Goal: Navigation & Orientation: Find specific page/section

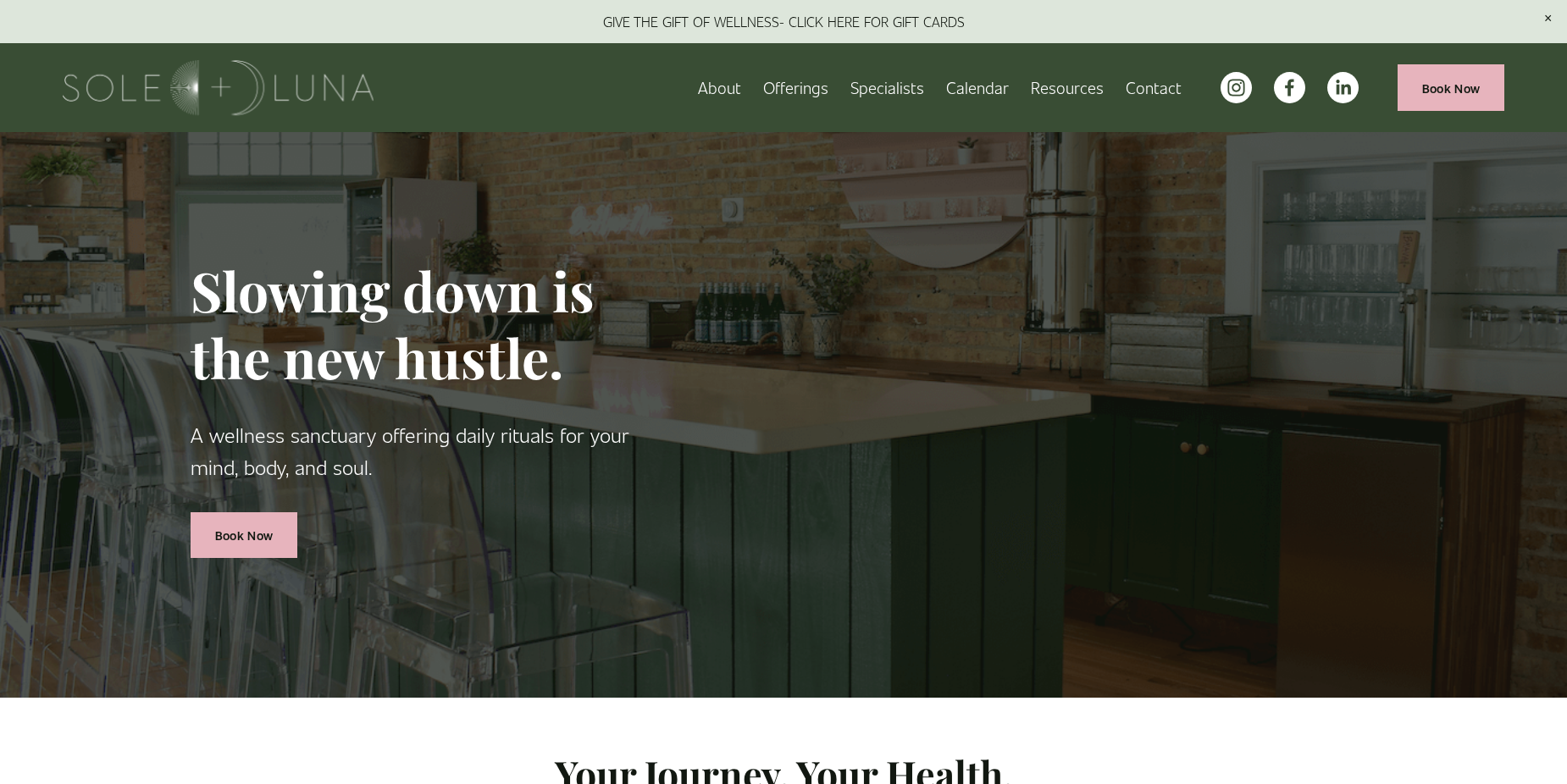
drag, startPoint x: 266, startPoint y: 96, endPoint x: 169, endPoint y: 74, distance: 99.5
click at [169, 74] on img at bounding box center [219, 87] width 311 height 55
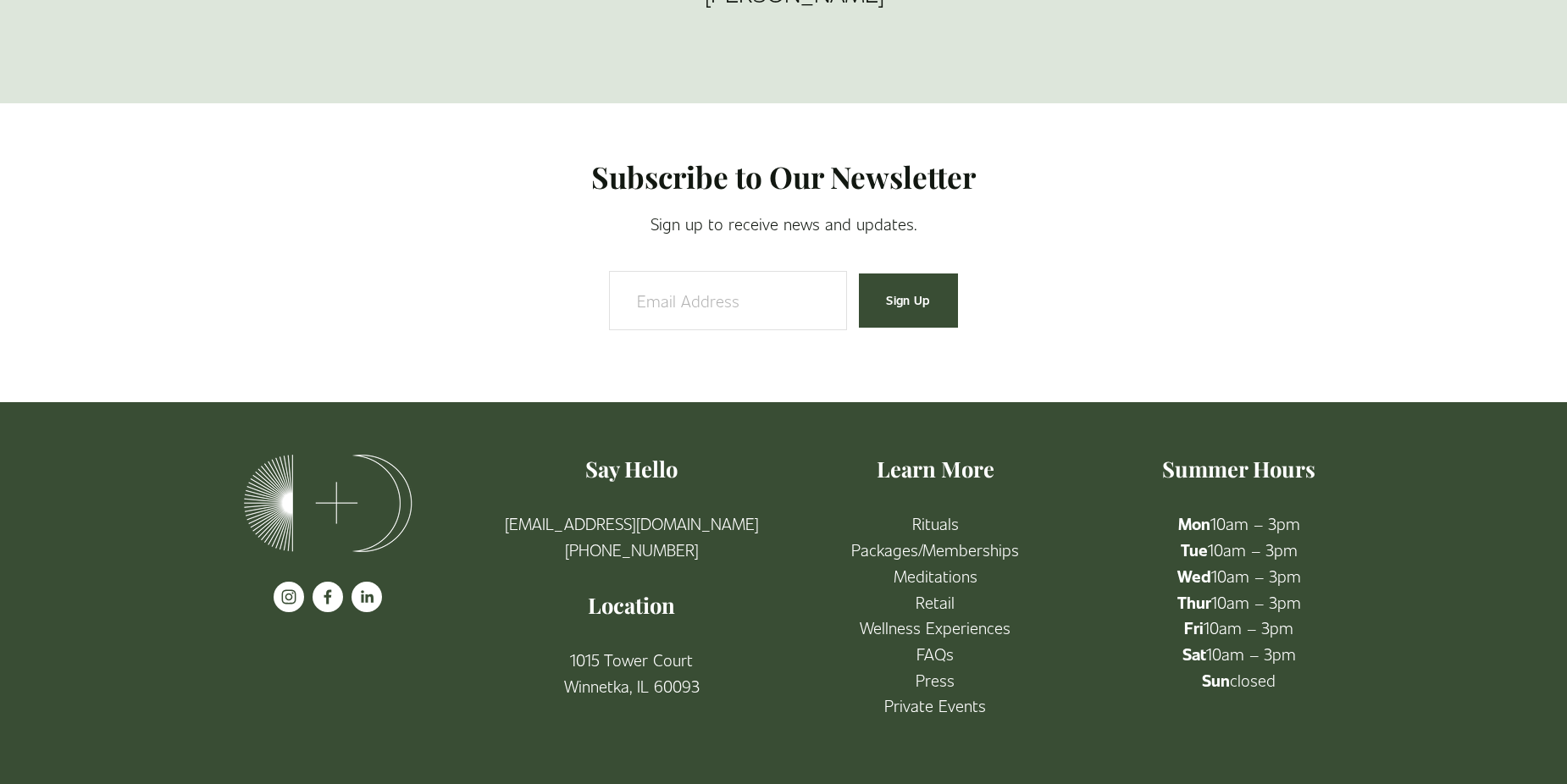
scroll to position [3098, 0]
click at [942, 652] on link "FAQs" at bounding box center [935, 654] width 37 height 26
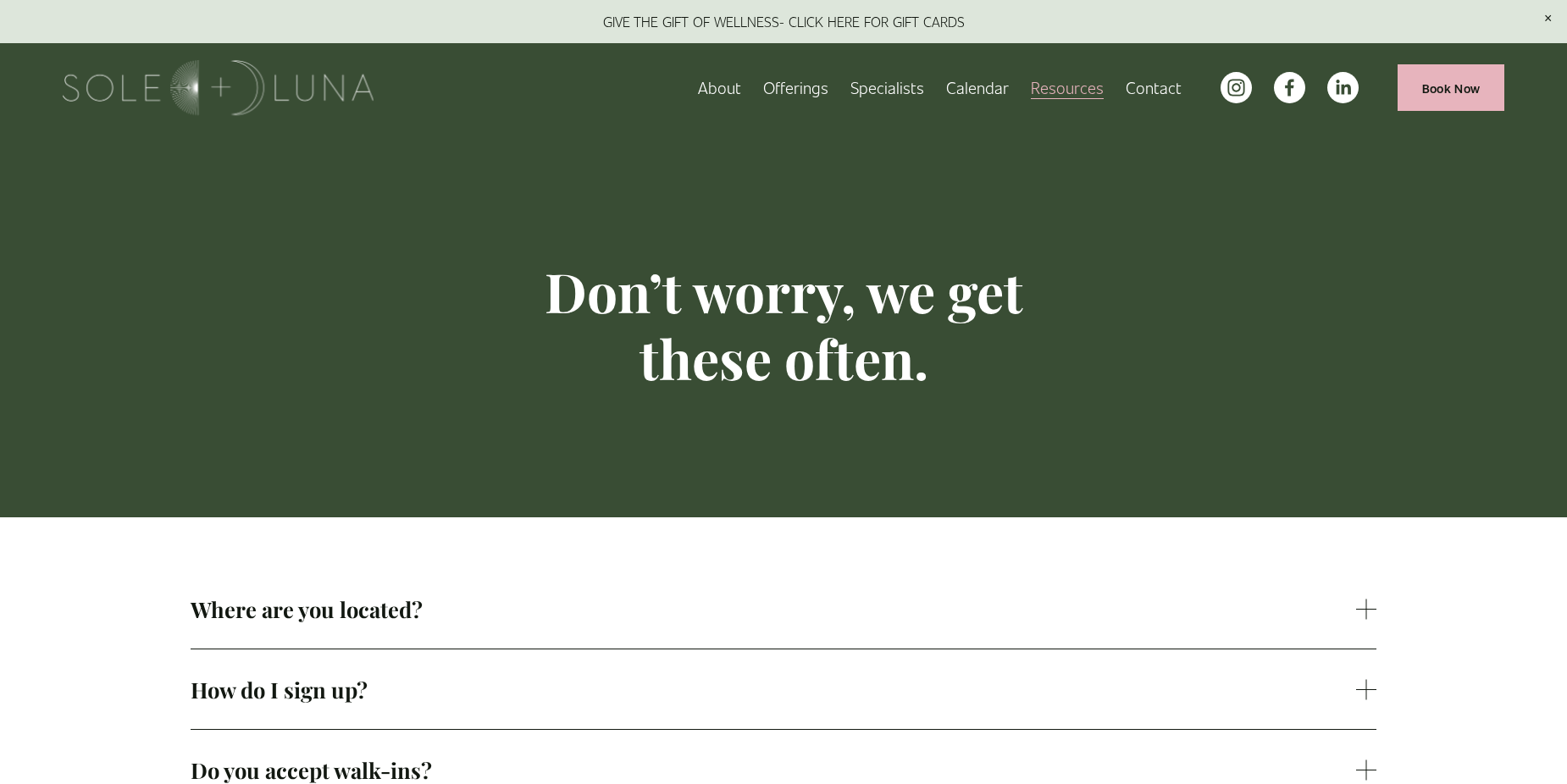
click at [0, 0] on span "Packages/Memberships" at bounding box center [0, 0] width 0 height 0
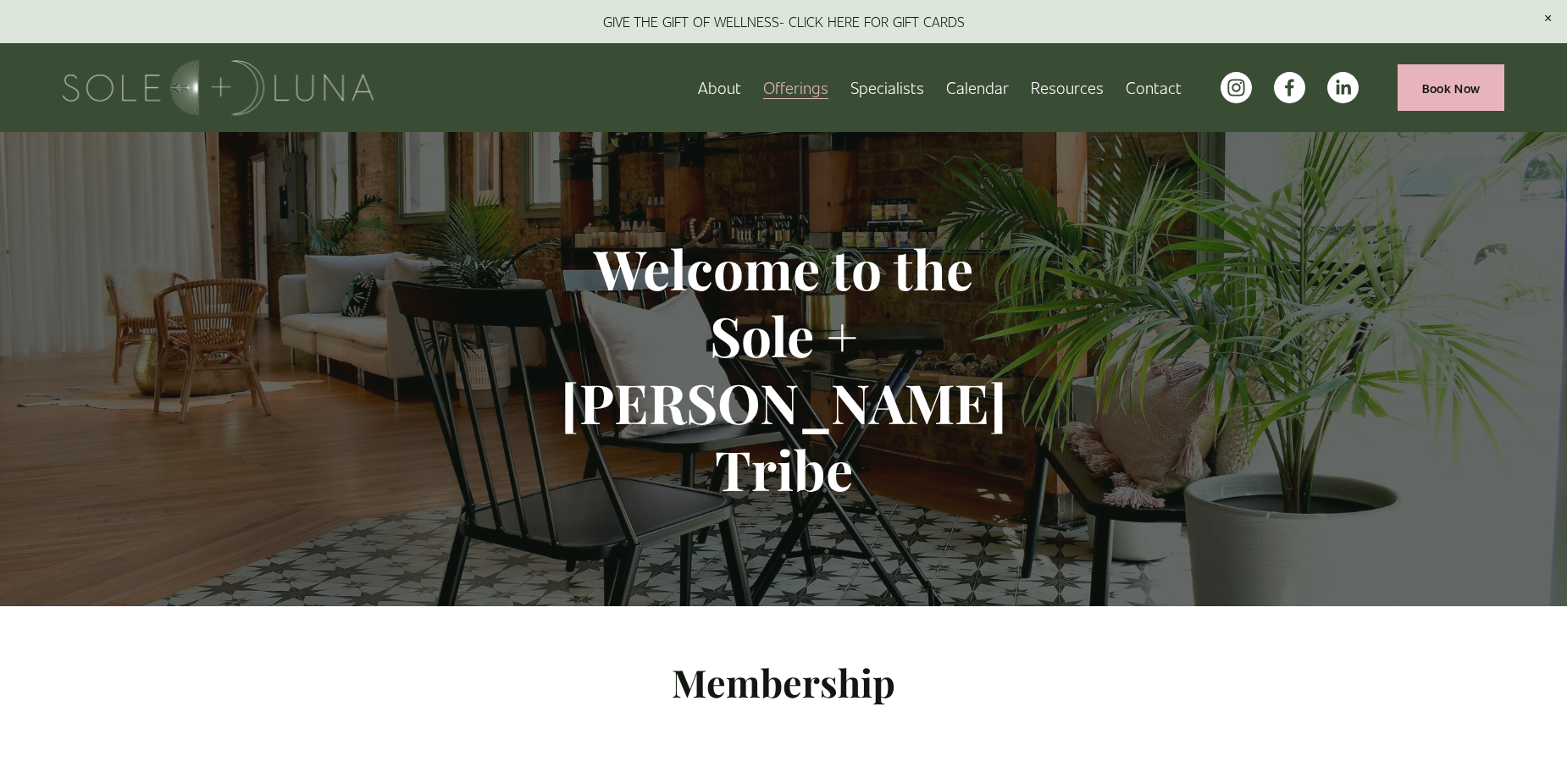
click at [845, 27] on link at bounding box center [784, 22] width 1567 height 43
